Goal: Information Seeking & Learning: Learn about a topic

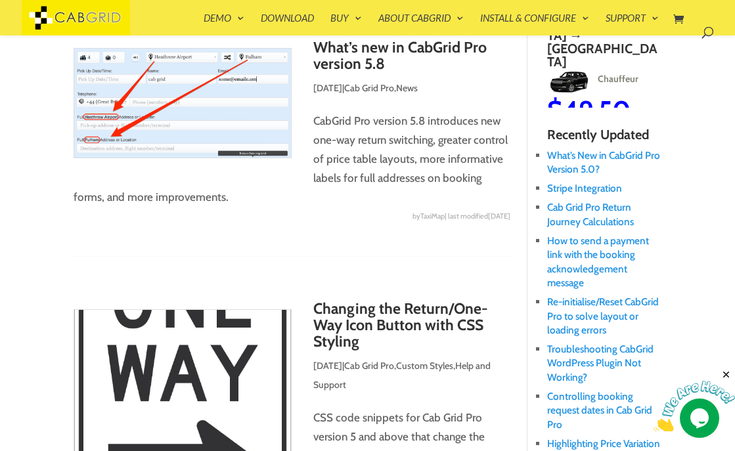
scroll to position [367, 0]
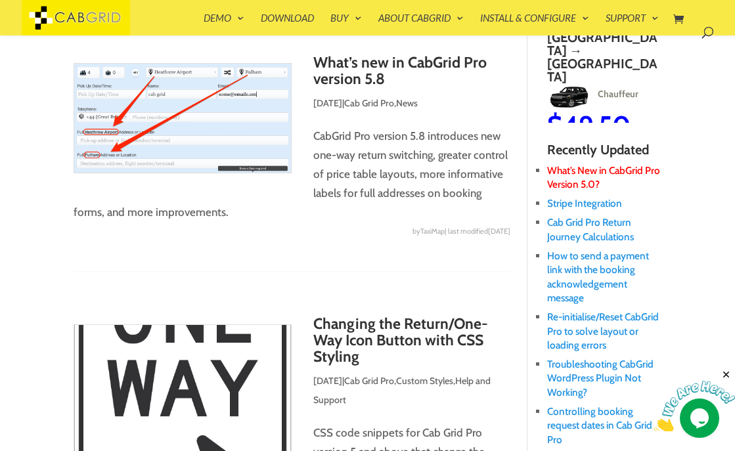
click at [573, 172] on link "What’s New in CabGrid Pro Version 5.0?" at bounding box center [603, 177] width 113 height 26
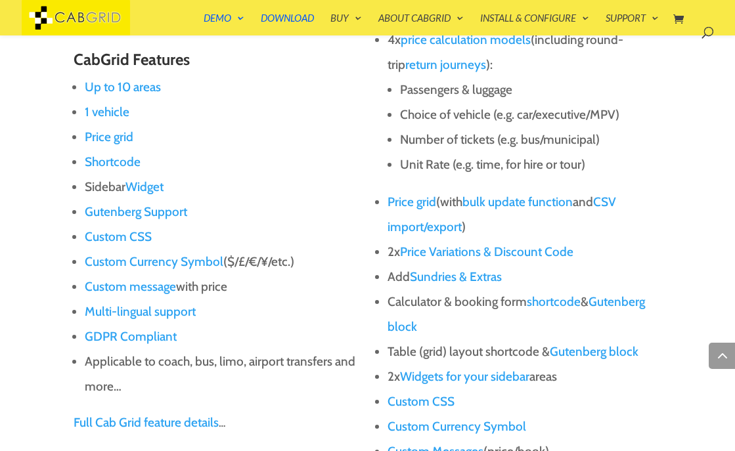
scroll to position [860, 0]
